Goal: Transaction & Acquisition: Purchase product/service

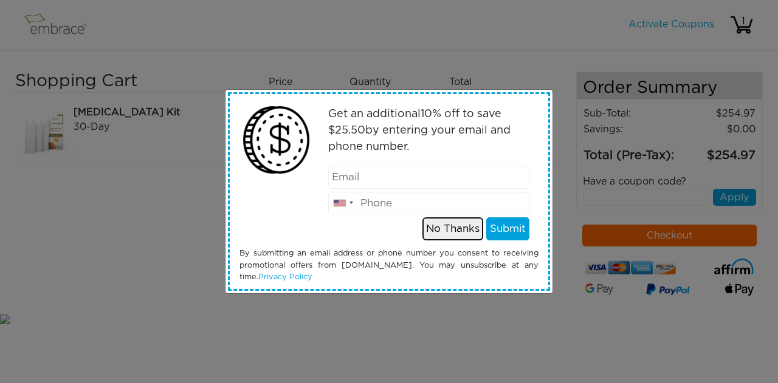
click at [444, 230] on button "No Thanks" at bounding box center [452, 229] width 61 height 23
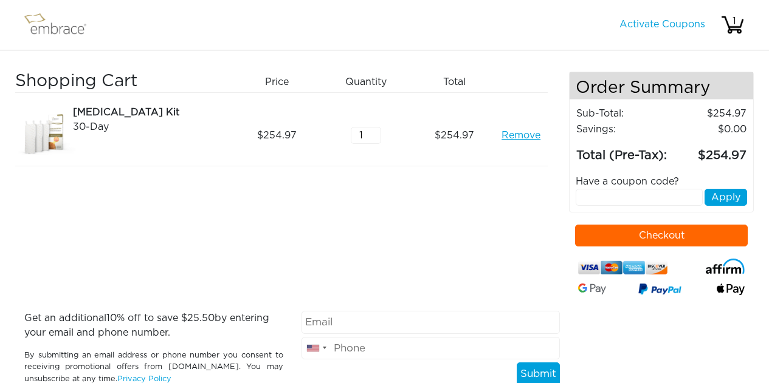
click at [633, 230] on button "Checkout" at bounding box center [661, 236] width 173 height 22
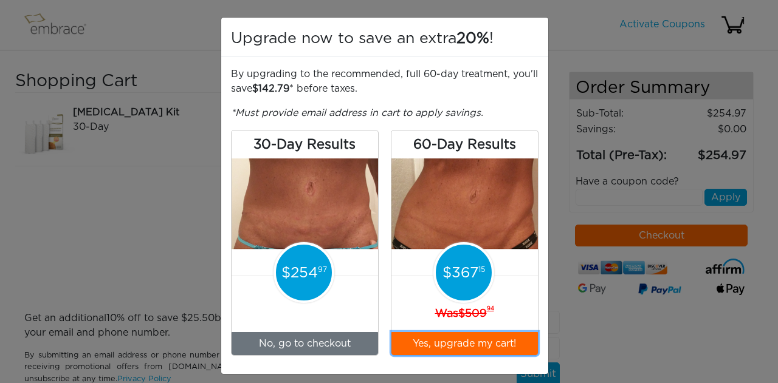
click at [455, 340] on button "Yes, upgrade my cart!" at bounding box center [464, 343] width 146 height 23
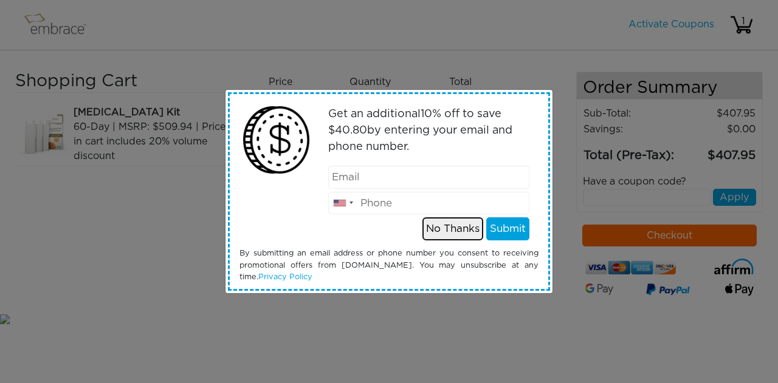
click at [461, 232] on button "No Thanks" at bounding box center [452, 229] width 61 height 23
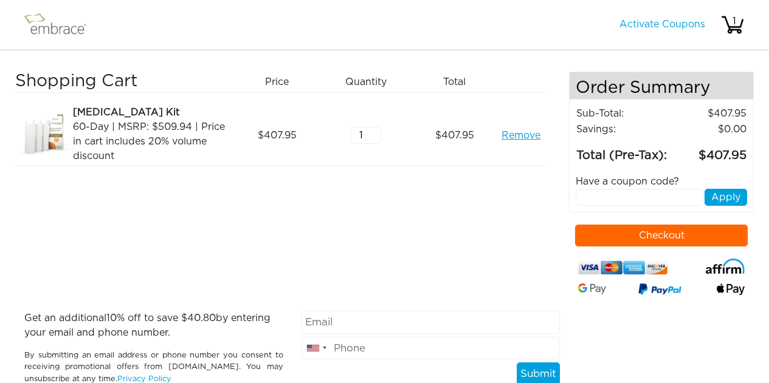
scroll to position [50, 0]
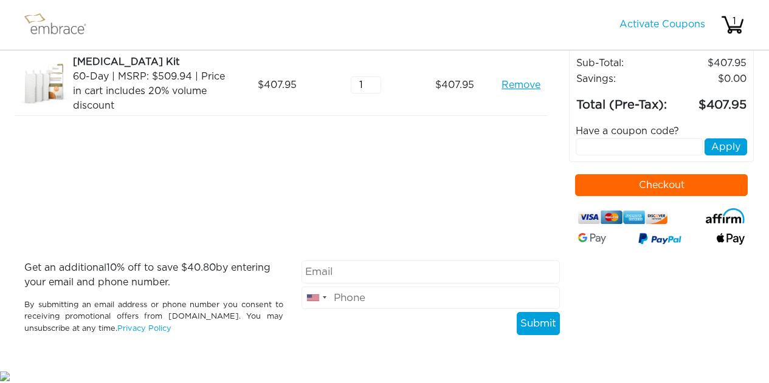
click at [378, 267] on input "email" at bounding box center [430, 272] width 259 height 23
type input "mfukuda13@gmail.com"
type input "2013909035"
click at [387, 176] on div "Shopping Cart Price Quantity Qty Total Tummy Tuck Kit 60-Day | MSRP: $509.94 | …" at bounding box center [292, 140] width 554 height 239
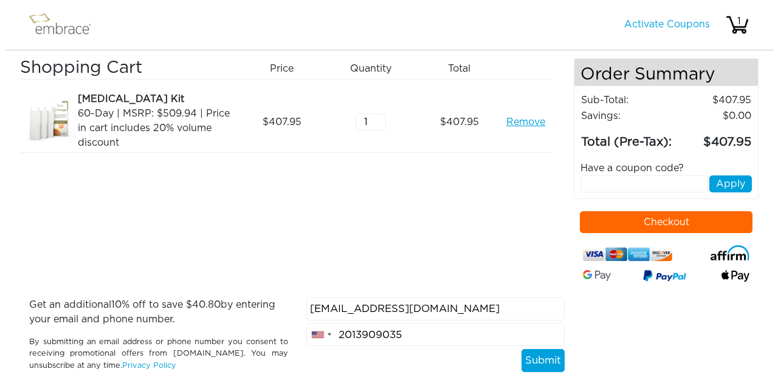
scroll to position [0, 0]
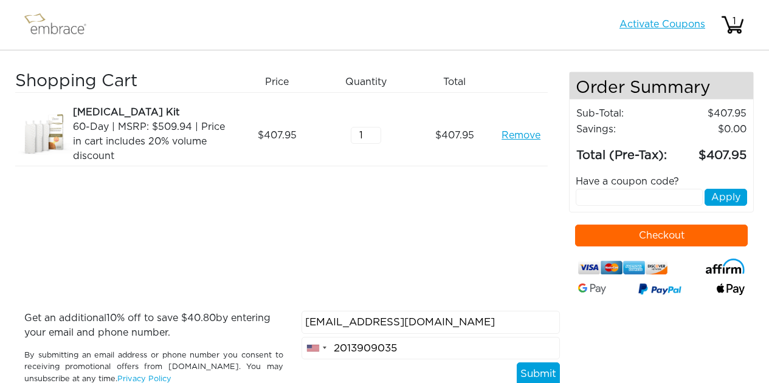
click at [640, 23] on link "Activate Coupons" at bounding box center [662, 24] width 86 height 10
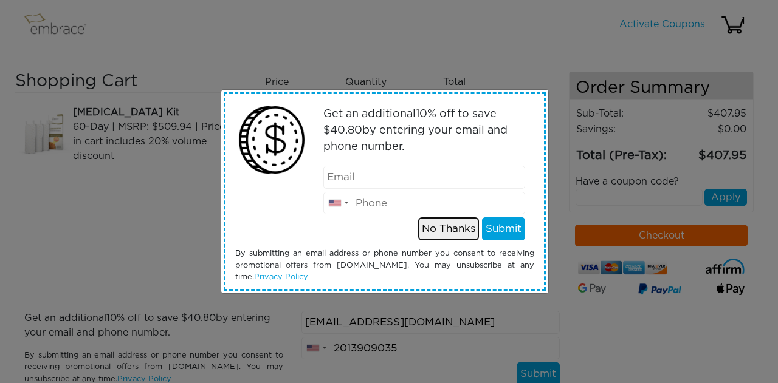
click at [442, 230] on button "No Thanks" at bounding box center [448, 229] width 61 height 23
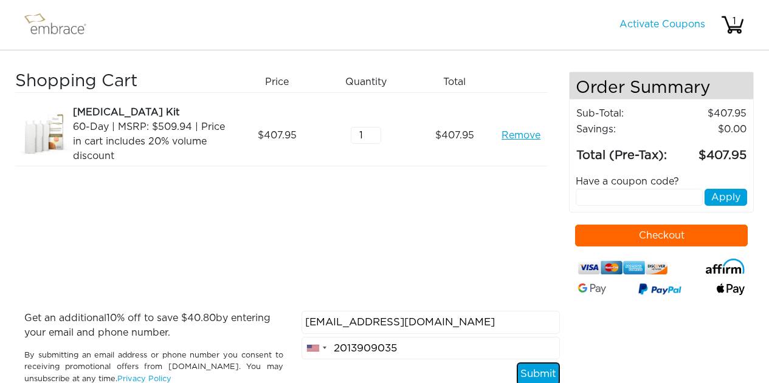
click at [528, 370] on button "Submit" at bounding box center [538, 374] width 43 height 23
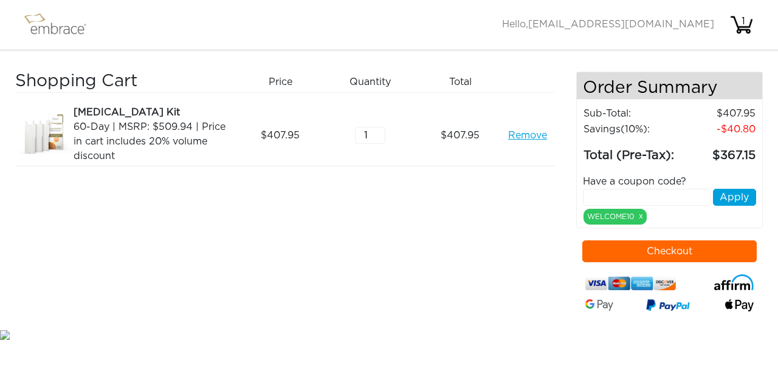
click at [697, 249] on button "Checkout" at bounding box center [669, 252] width 175 height 22
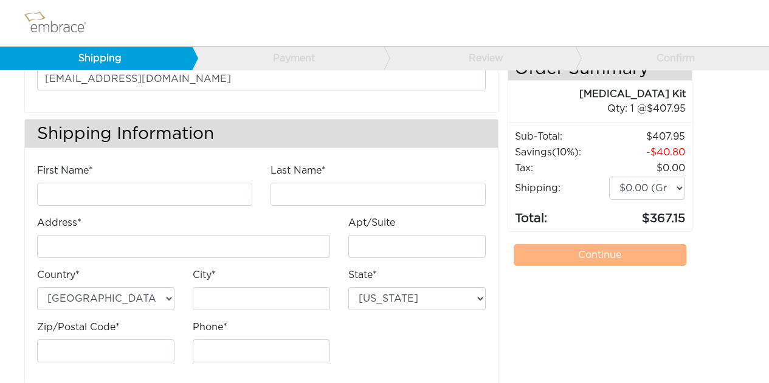
scroll to position [112, 0]
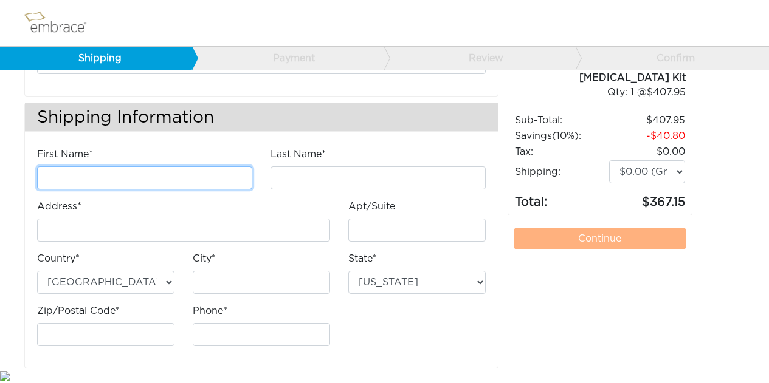
click at [142, 187] on input "First Name*" at bounding box center [144, 178] width 215 height 23
type input "Mina"
type input "Fukuda"
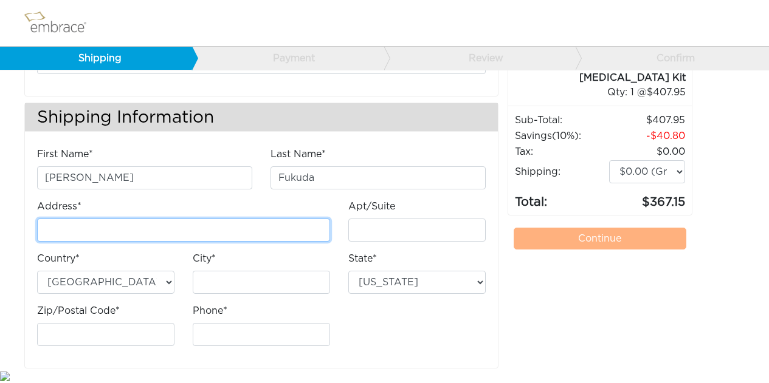
type input "301 E 50th St"
type input "Apt 17B"
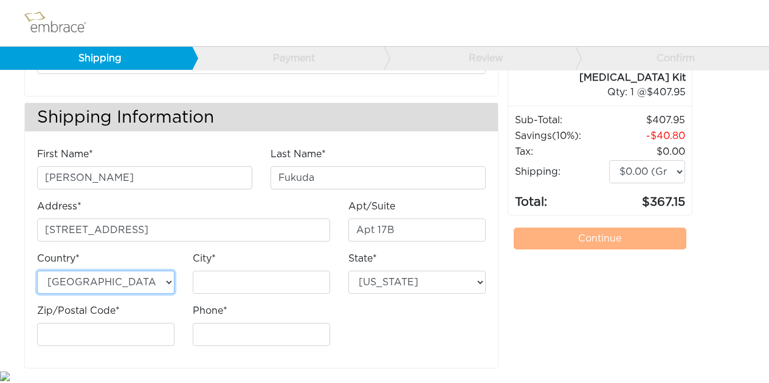
type input "[US_STATE]"
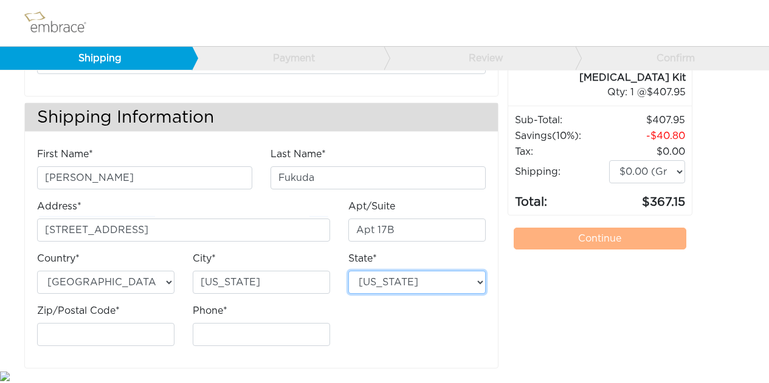
select select "NY"
type input "10022"
type input "2013909035"
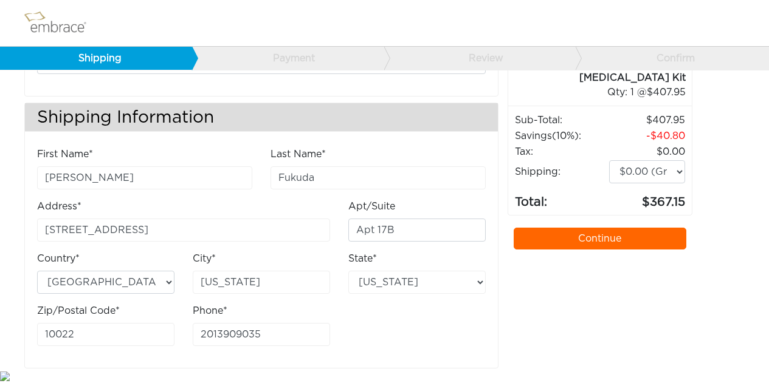
click at [573, 228] on link "Continue" at bounding box center [599, 239] width 173 height 22
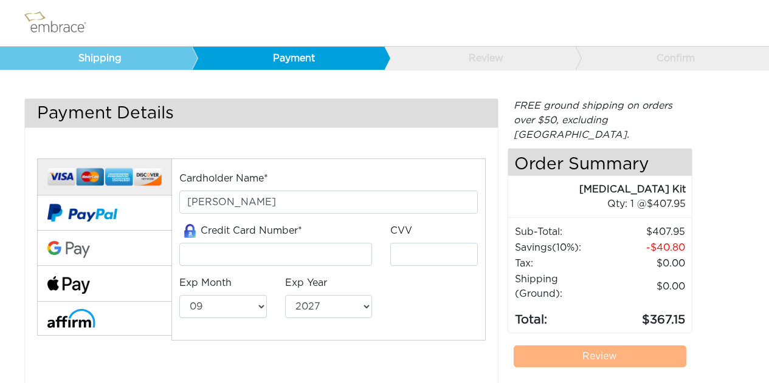
select select "9"
select select "2027"
click at [194, 247] on input "tel" at bounding box center [275, 254] width 193 height 23
click at [303, 250] on input "tel" at bounding box center [275, 254] width 193 height 23
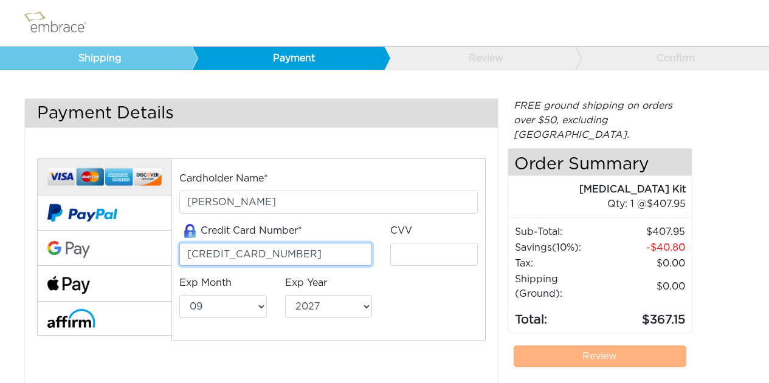
type input "4254189001758073"
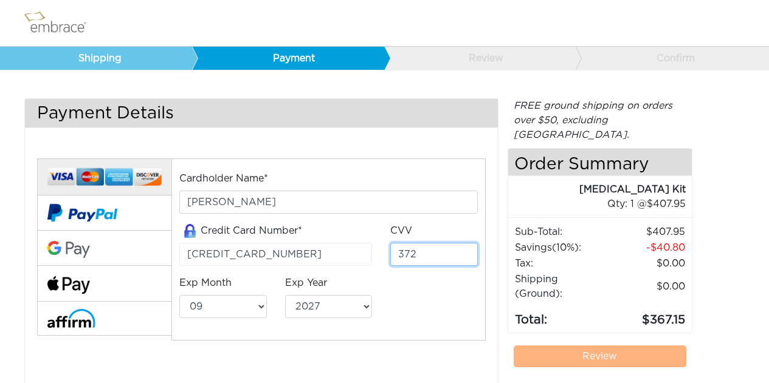
type input "372"
click at [241, 314] on select "01 02 03 04 05 06 07 08 09 10 11 12" at bounding box center [223, 306] width 88 height 23
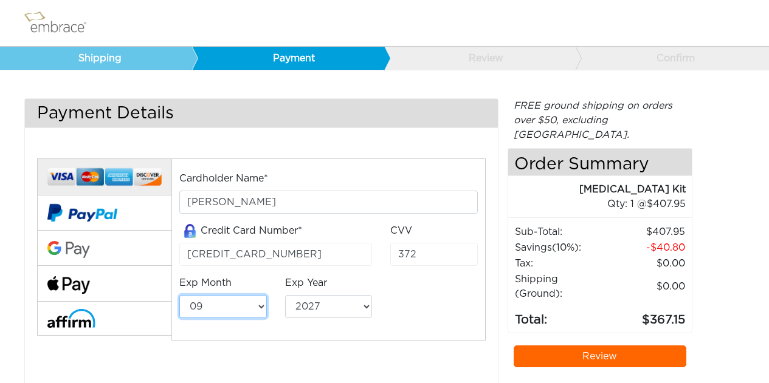
select select "5"
click at [179, 295] on select "01 02 03 04 05 06 07 08 09 10 11 12" at bounding box center [223, 306] width 88 height 23
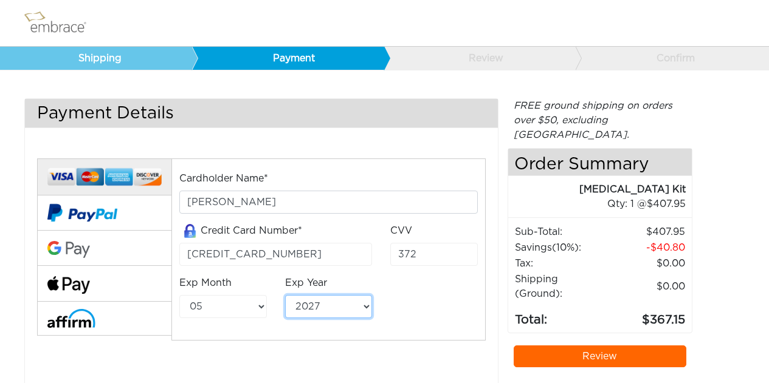
click at [324, 303] on select "2025 2026 2027 2028 2029 2030 2031 2032 2033 2034 2035 2036 2037 2038 2039" at bounding box center [329, 306] width 88 height 23
select select "2028"
click at [285, 295] on select "2025 2026 2027 2028 2029 2030 2031 2032 2033 2034 2035 2036 2037 2038 2039" at bounding box center [329, 306] width 88 height 23
click at [433, 287] on div "Cardholder Name* Mina Fukuda Credit Card Number* 4254189001758073 CVV 372 Exp M…" at bounding box center [328, 249] width 317 height 157
click at [561, 346] on link "Review" at bounding box center [599, 357] width 173 height 22
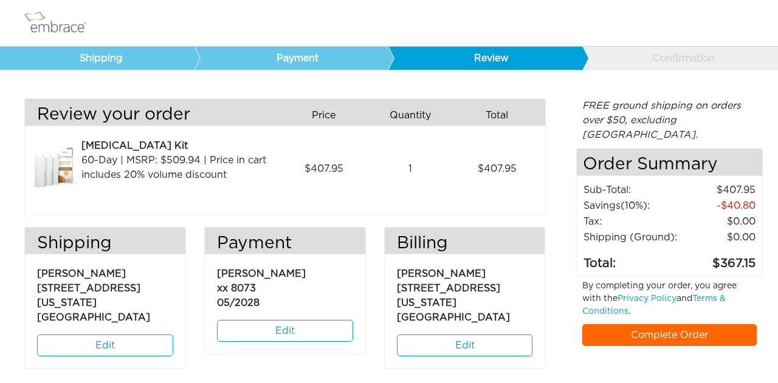
click at [691, 324] on link "Complete Order" at bounding box center [669, 335] width 175 height 22
